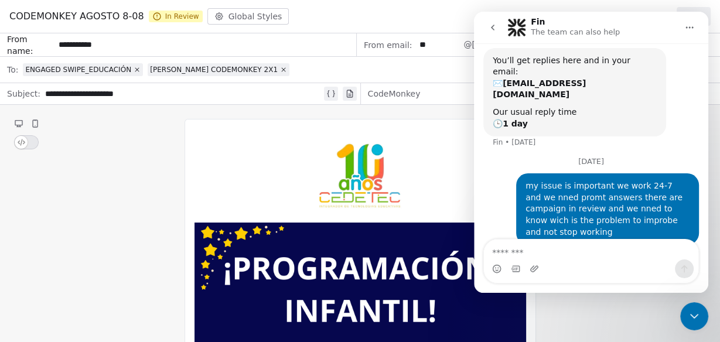
scroll to position [66, 0]
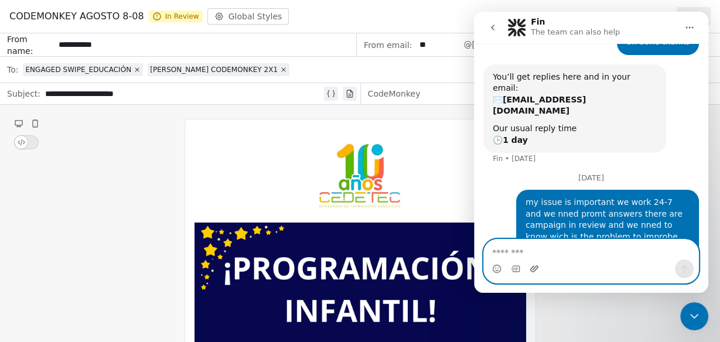
click at [538, 265] on icon "Upload attachment" at bounding box center [533, 268] width 9 height 9
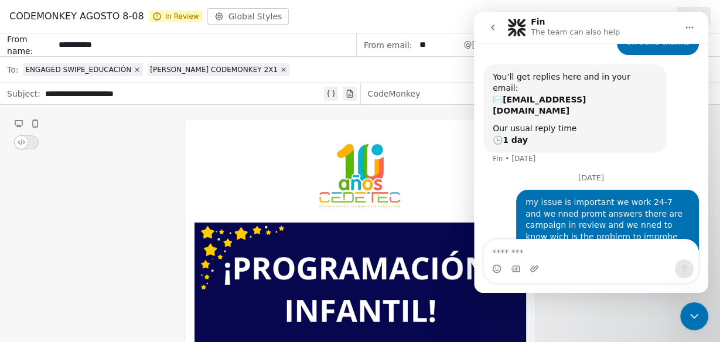
click at [497, 28] on icon "go back" at bounding box center [492, 27] width 9 height 9
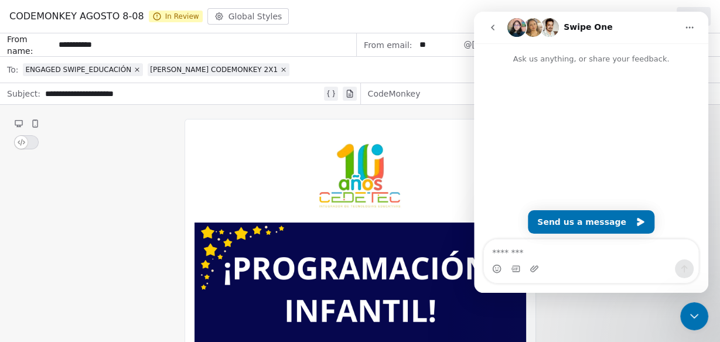
scroll to position [0, 0]
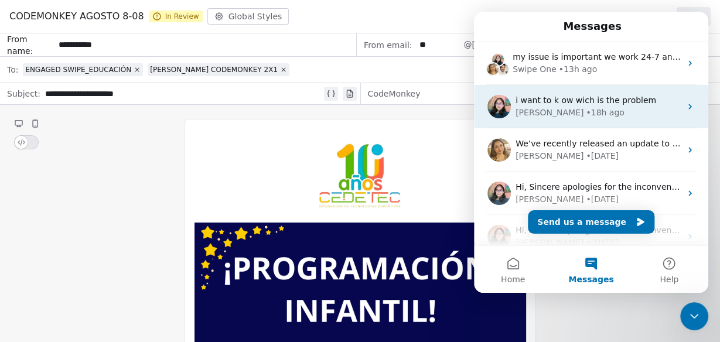
click at [586, 107] on div "• 18h ago" at bounding box center [605, 113] width 38 height 12
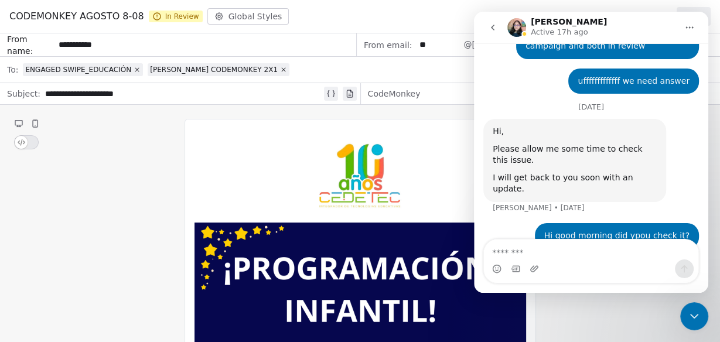
scroll to position [1053, 0]
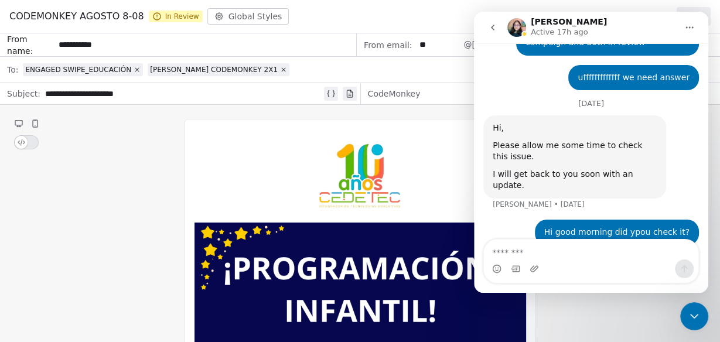
click at [490, 22] on button "go back" at bounding box center [492, 27] width 22 height 22
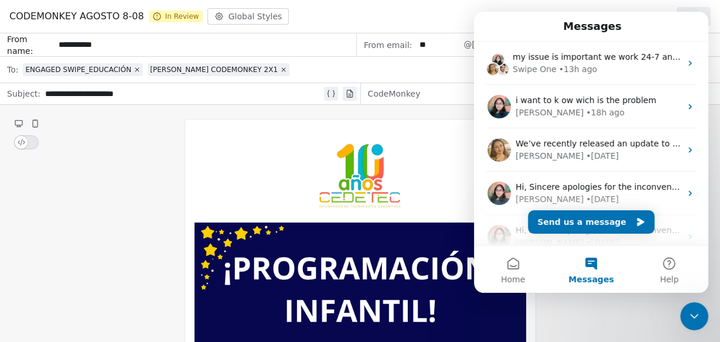
scroll to position [0, 0]
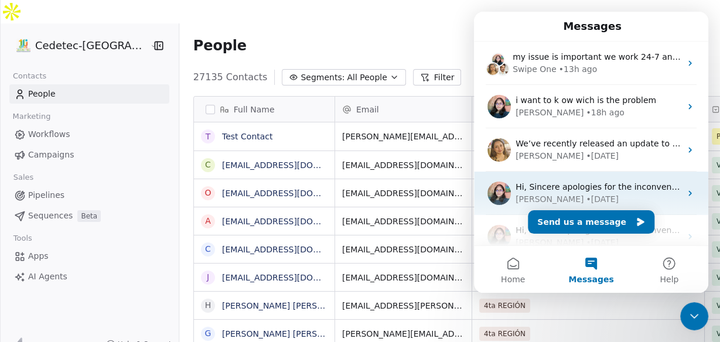
scroll to position [293, 554]
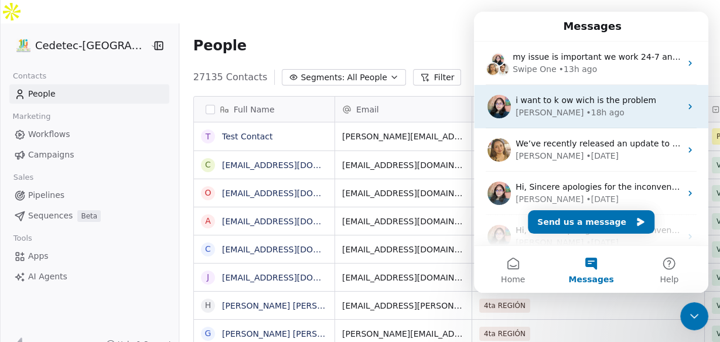
click at [586, 107] on div "• 18h ago" at bounding box center [605, 113] width 38 height 12
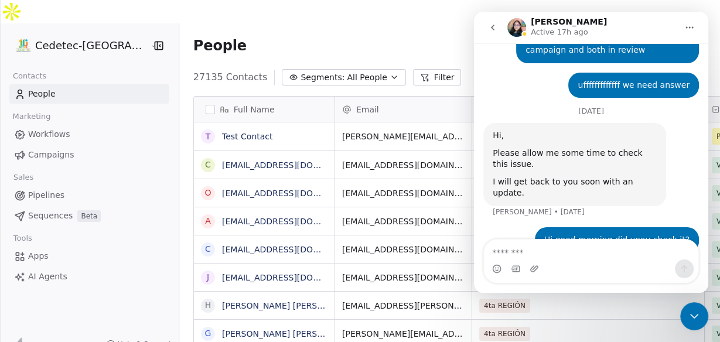
scroll to position [1053, 0]
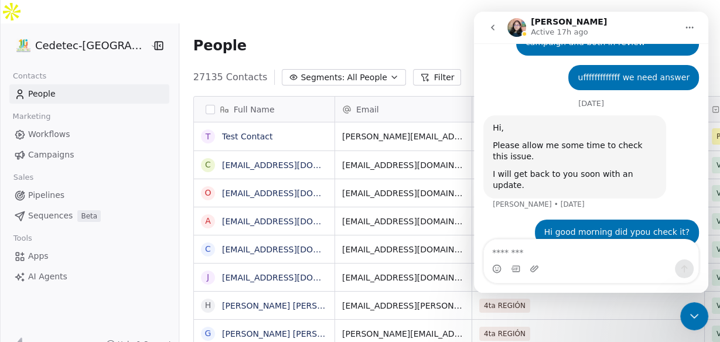
click at [516, 23] on img "Intercom messenger" at bounding box center [516, 27] width 19 height 19
click at [494, 27] on icon "go back" at bounding box center [492, 27] width 9 height 9
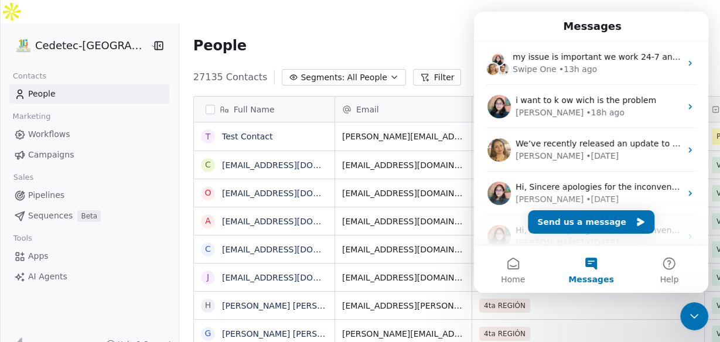
scroll to position [0, 0]
click at [444, 37] on div "People Settings Add Contacts" at bounding box center [449, 45] width 512 height 16
click at [52, 149] on span "Campaigns" at bounding box center [51, 155] width 46 height 12
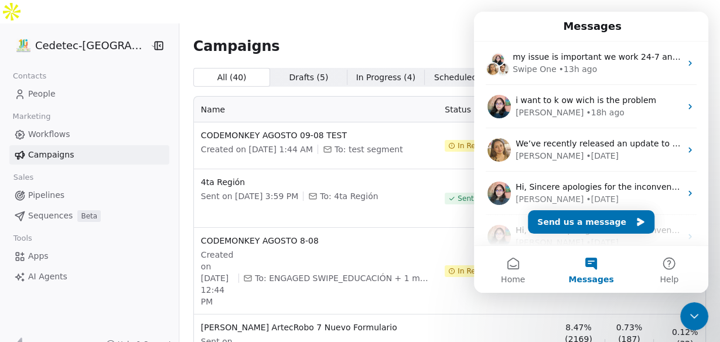
click at [696, 319] on icon "Close Intercom Messenger" at bounding box center [694, 316] width 14 height 14
